Goal: Find contact information: Find contact information

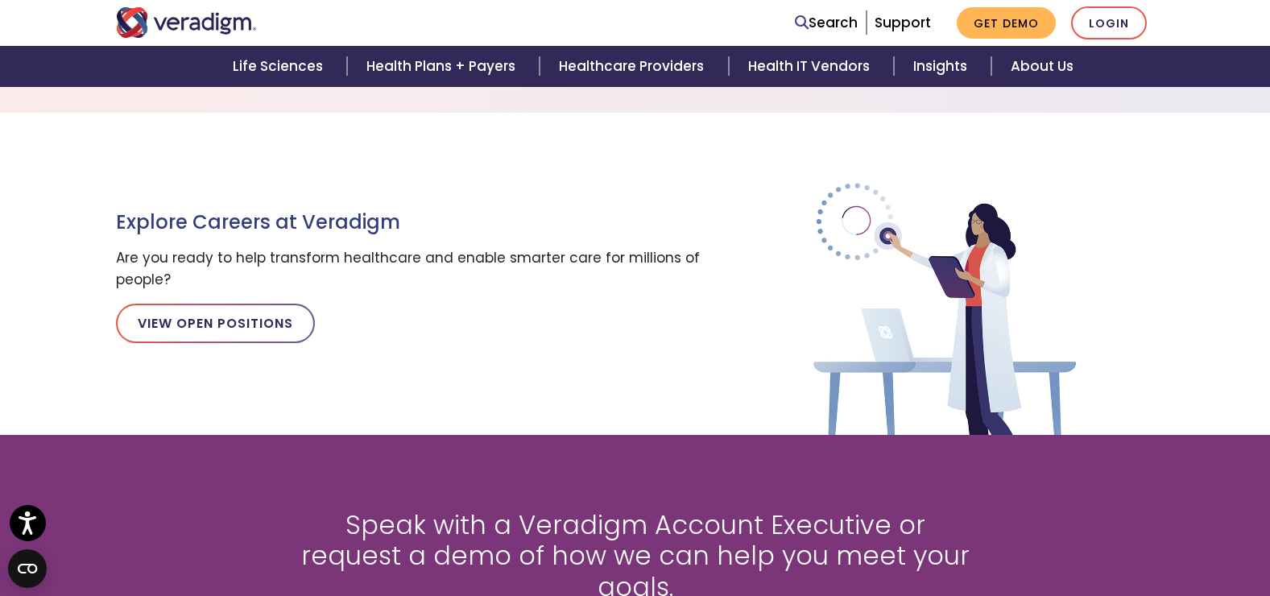
scroll to position [1772, 0]
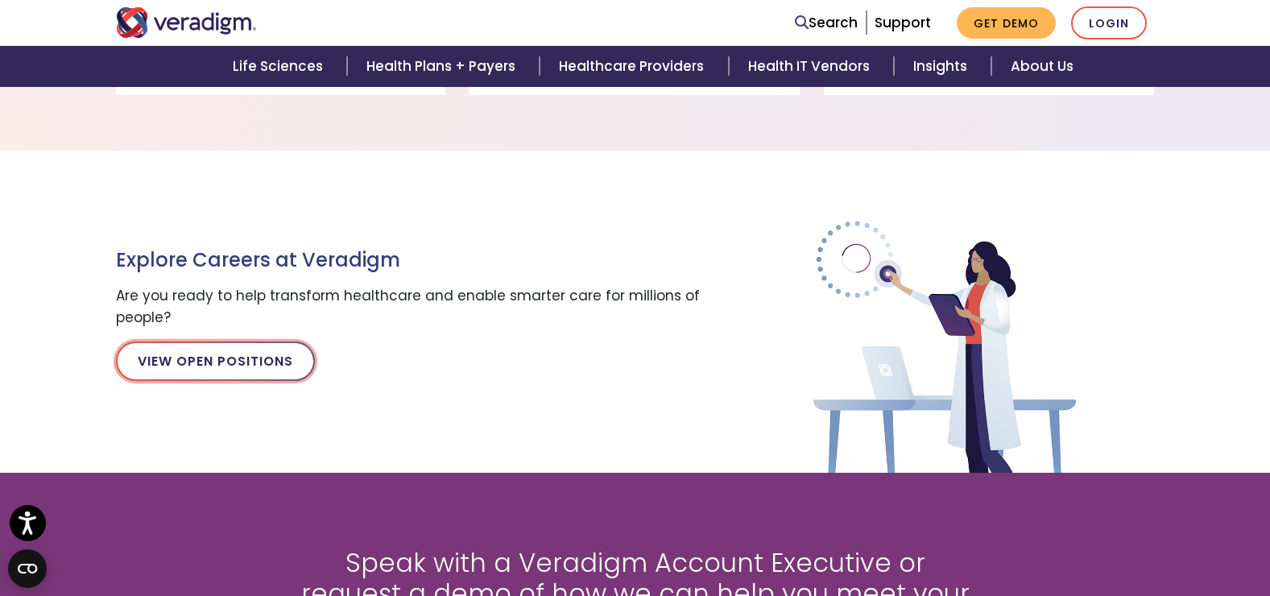
click at [197, 354] on link "View Open Positions" at bounding box center [215, 361] width 199 height 39
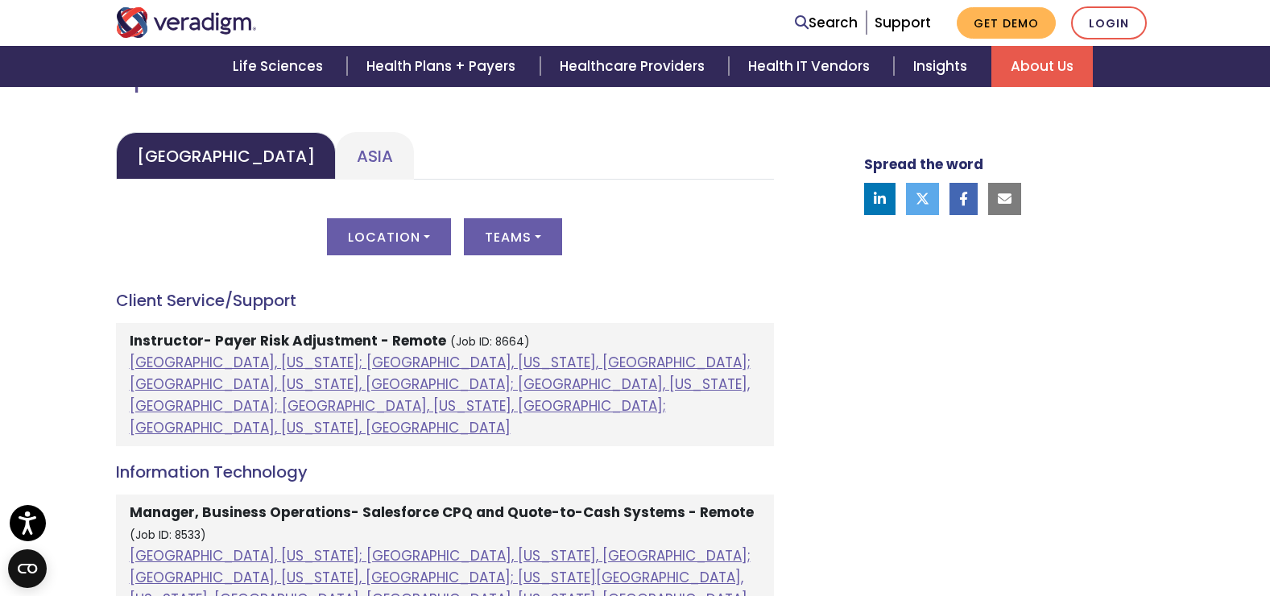
scroll to position [725, 0]
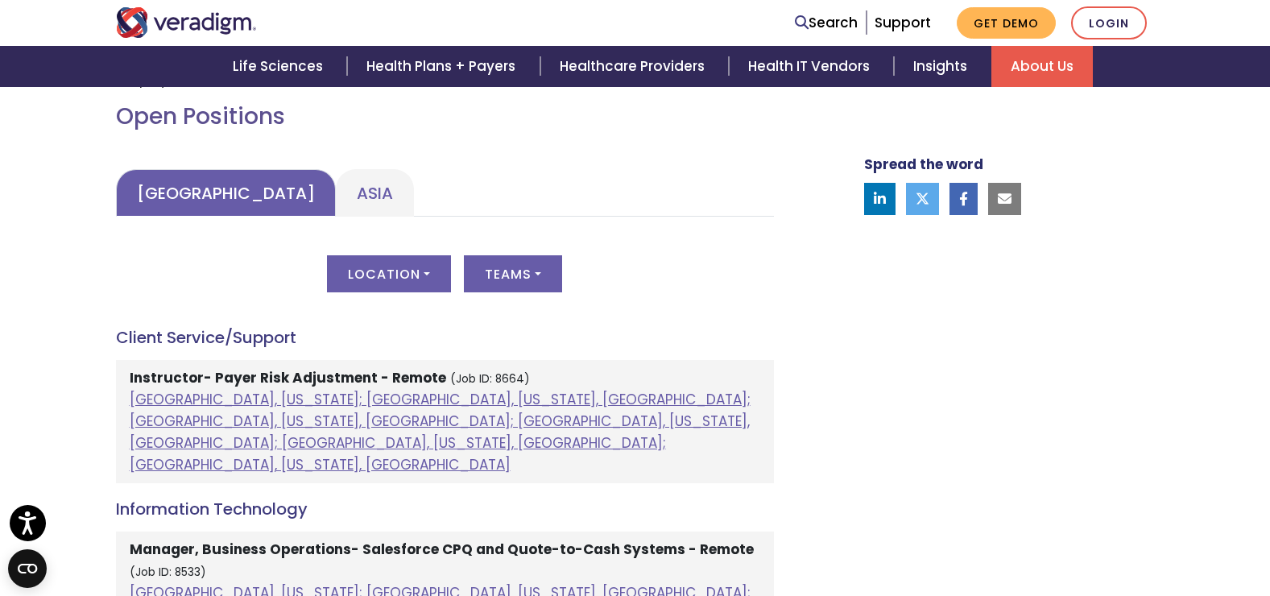
click at [214, 197] on link "United States" at bounding box center [226, 193] width 220 height 48
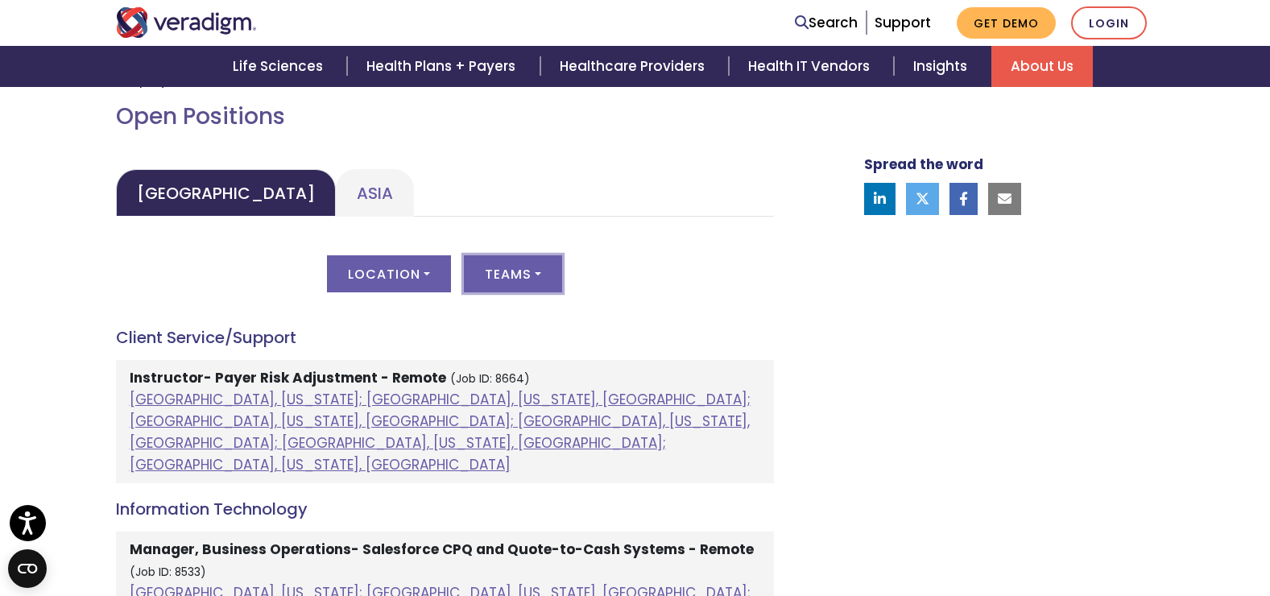
click at [544, 270] on button "Teams" at bounding box center [513, 273] width 98 height 37
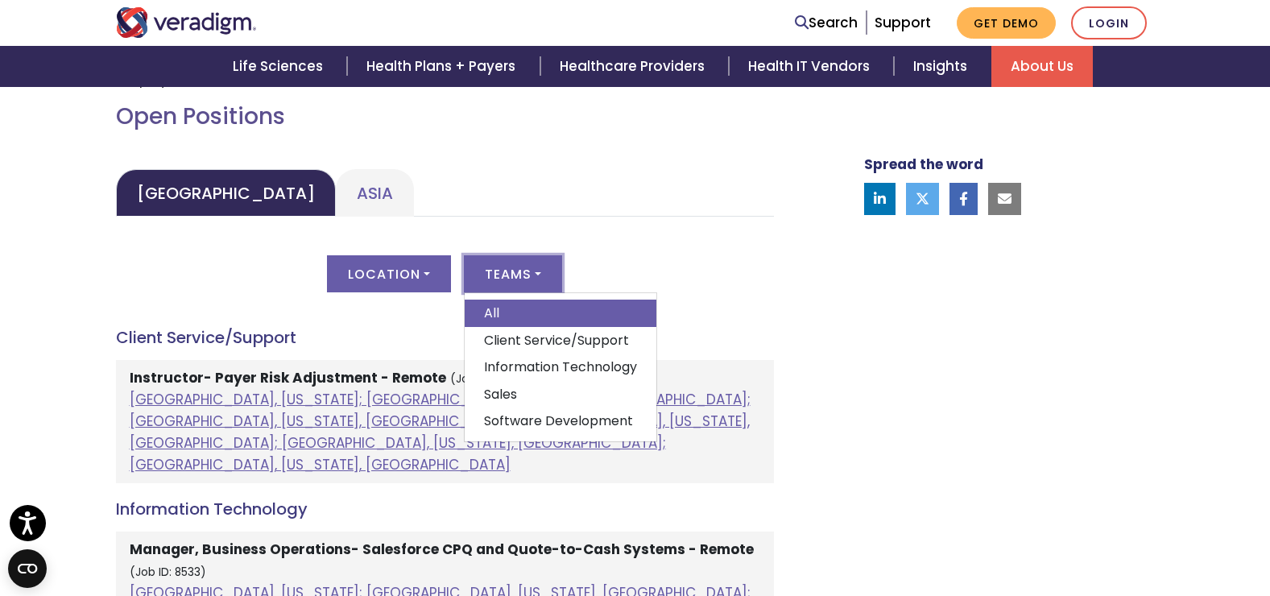
click at [607, 261] on div "Location All Atlanta, Georgia; Chicago, Illinois, United States; Houston, Texas…" at bounding box center [445, 283] width 658 height 56
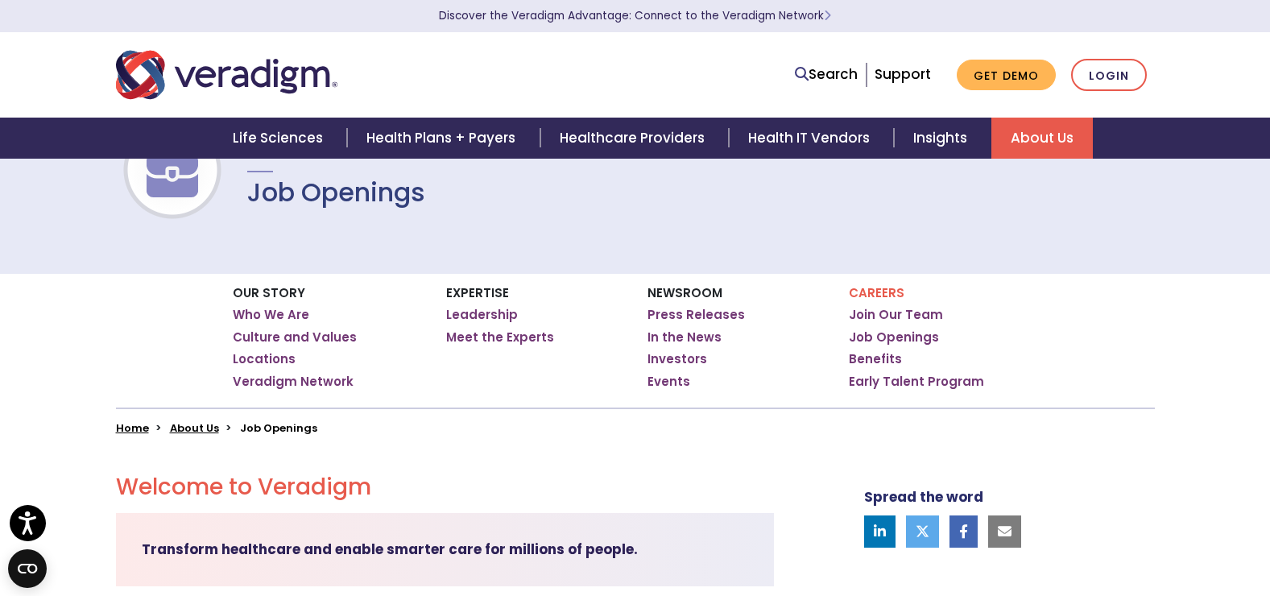
scroll to position [0, 0]
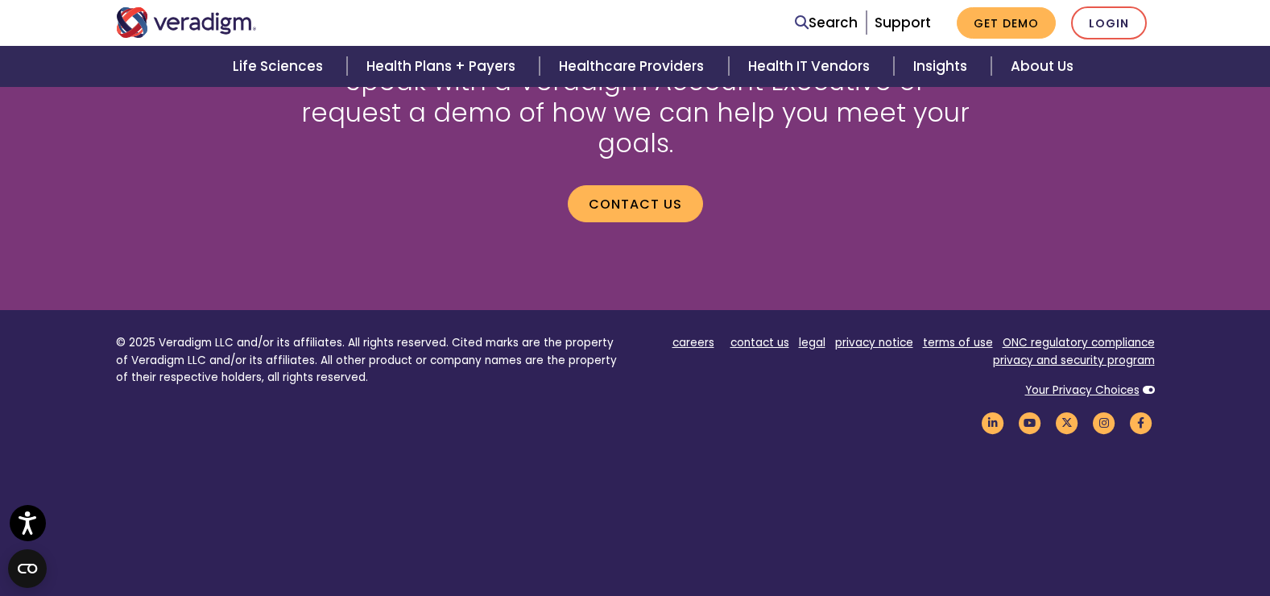
scroll to position [2170, 0]
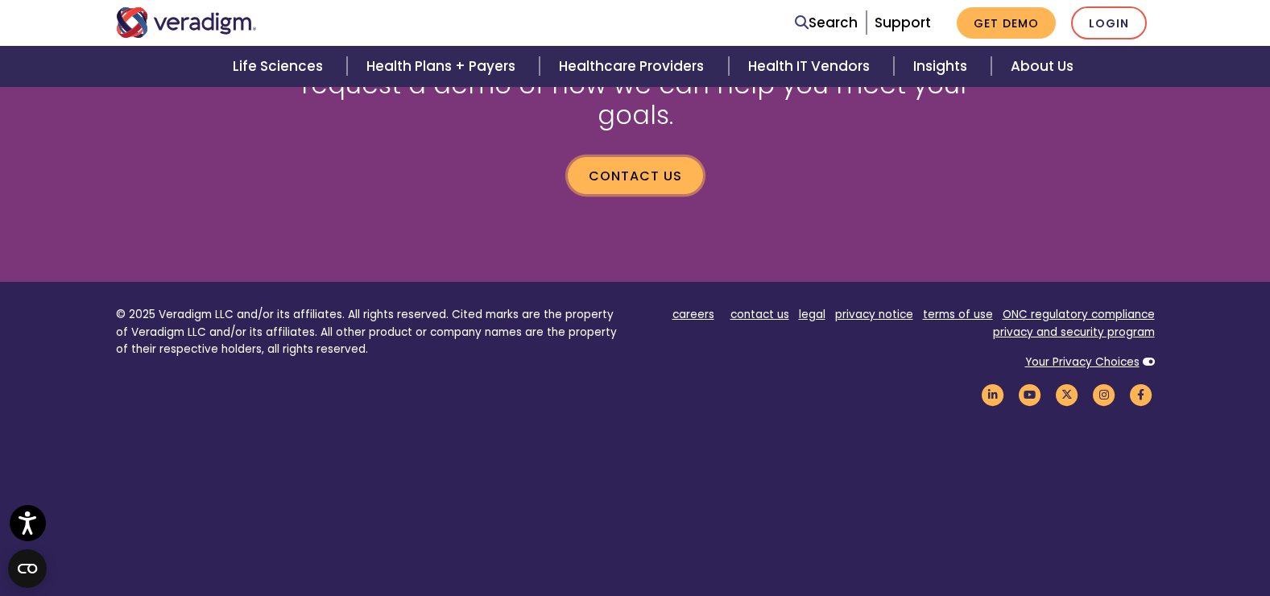
click at [617, 157] on link "Contact us" at bounding box center [635, 175] width 135 height 37
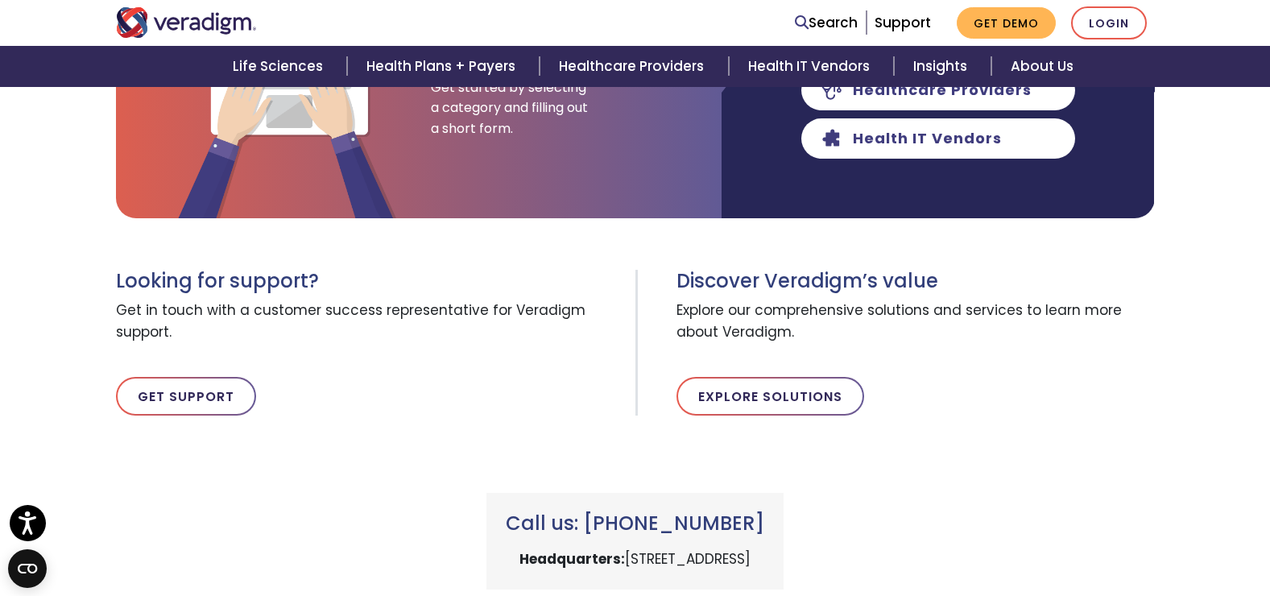
scroll to position [475, 0]
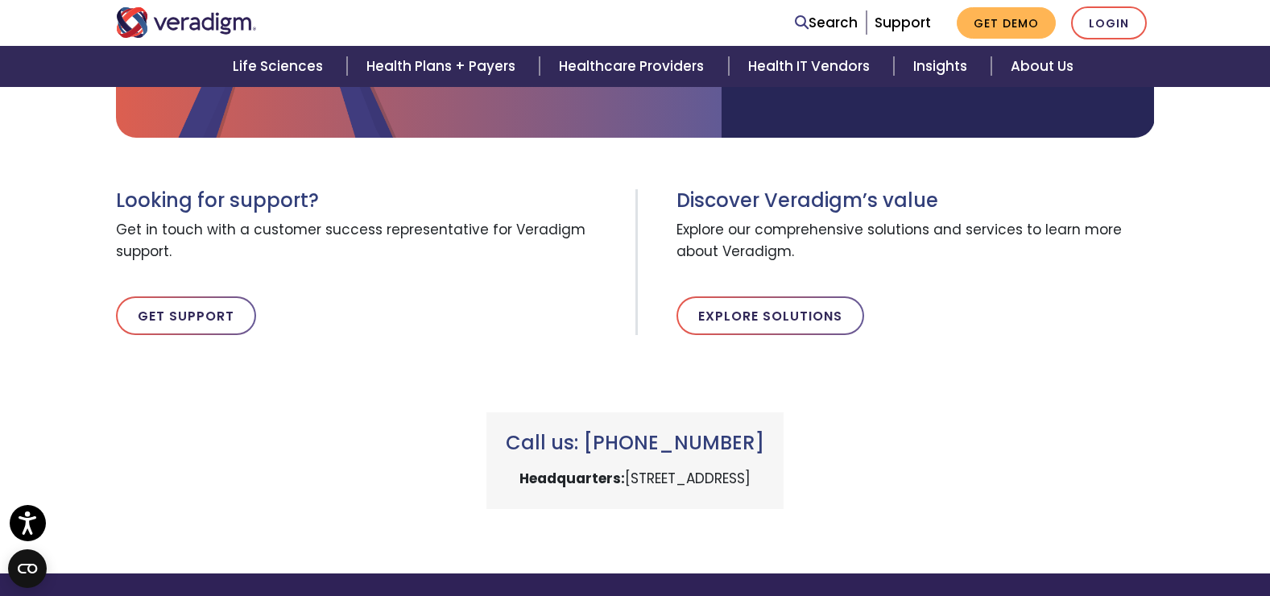
drag, startPoint x: 519, startPoint y: 476, endPoint x: 864, endPoint y: 491, distance: 345.9
click at [784, 491] on div "Call us: +1 (800) 877-5678 Headquarters: 222 W Merchandise Mart Plaza, Chicago,…" at bounding box center [634, 460] width 297 height 97
copy p "222 W Merchandise Mart Plaza, Chicago, IL 60654"
click at [1048, 463] on div "Call us: +1 (800) 877-5678 Headquarters: 222 W Merchandise Mart Plaza, Chicago,…" at bounding box center [635, 441] width 1063 height 135
